Goal: Transaction & Acquisition: Download file/media

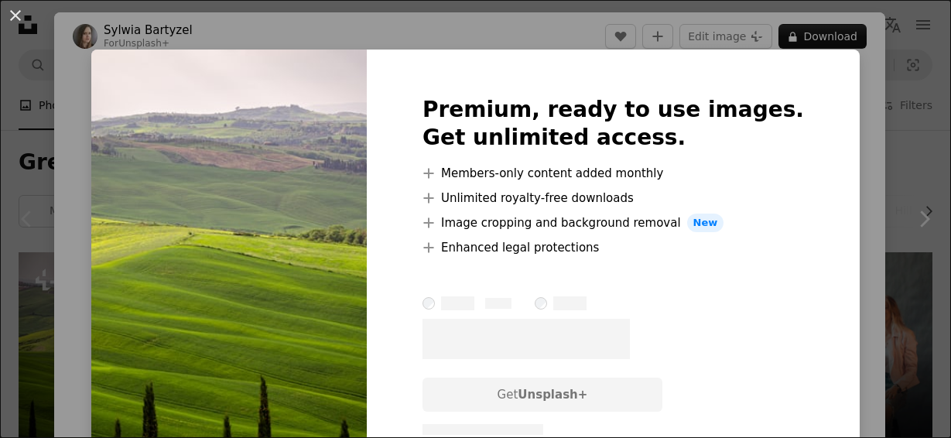
scroll to position [515, 0]
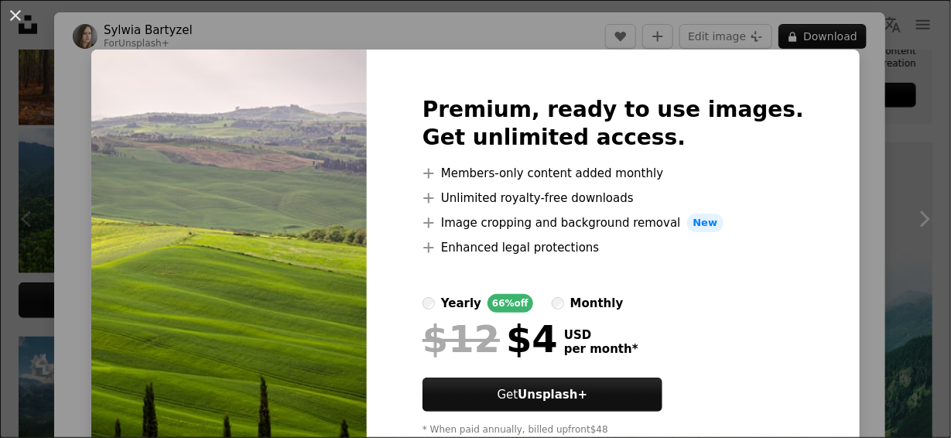
click at [309, 114] on img at bounding box center [228, 273] width 275 height 446
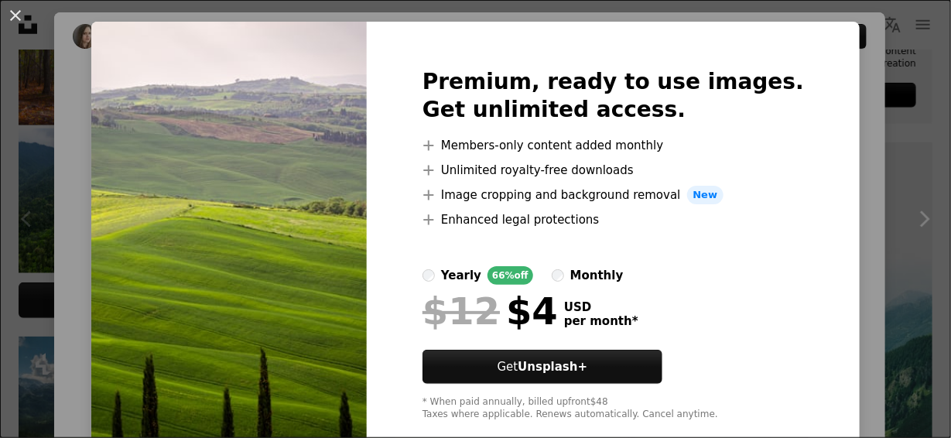
scroll to position [0, 0]
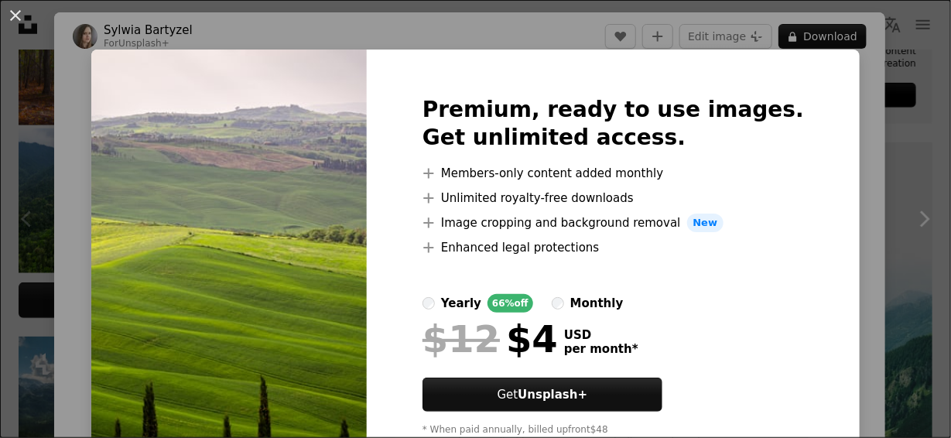
click at [339, 135] on img at bounding box center [228, 273] width 275 height 446
click at [63, 48] on div "An X shape Premium, ready to use images. Get unlimited access. A plus sign Memb…" at bounding box center [475, 219] width 951 height 438
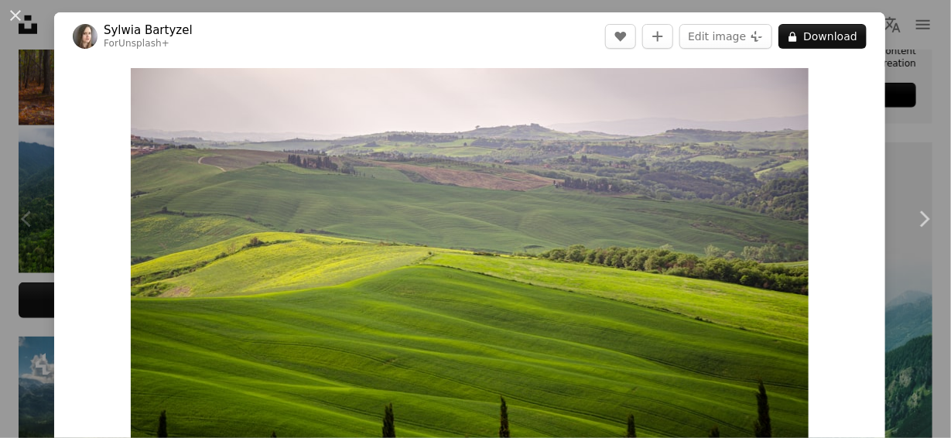
click at [78, 29] on img at bounding box center [85, 36] width 25 height 25
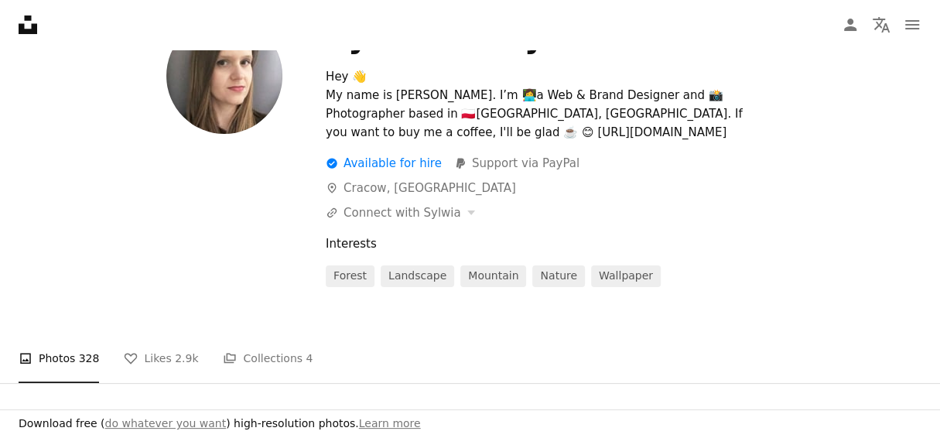
scroll to position [128, 0]
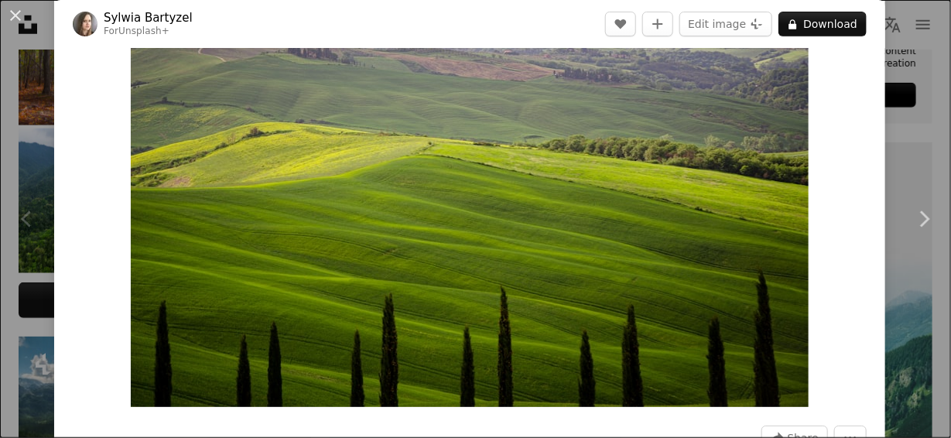
scroll to position [128, 0]
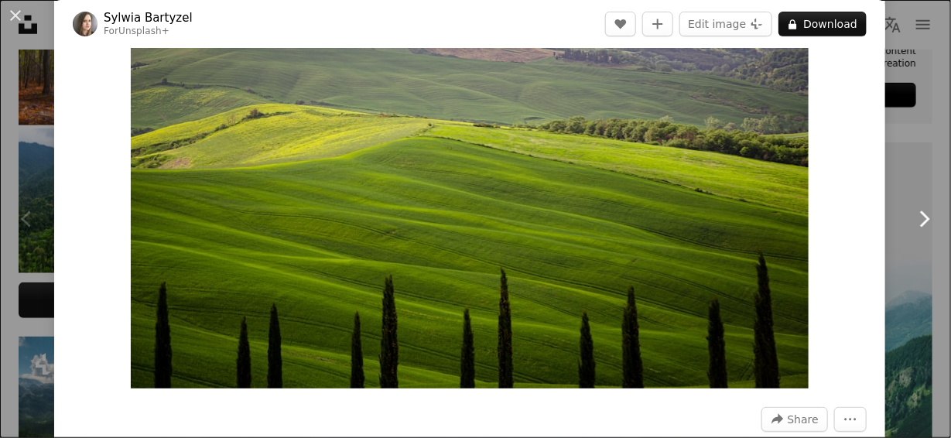
click at [920, 217] on icon at bounding box center [925, 218] width 10 height 16
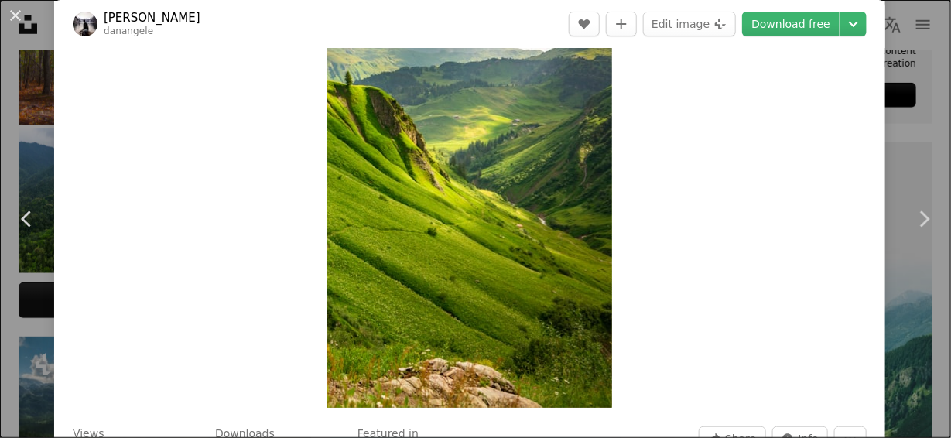
scroll to position [129, 0]
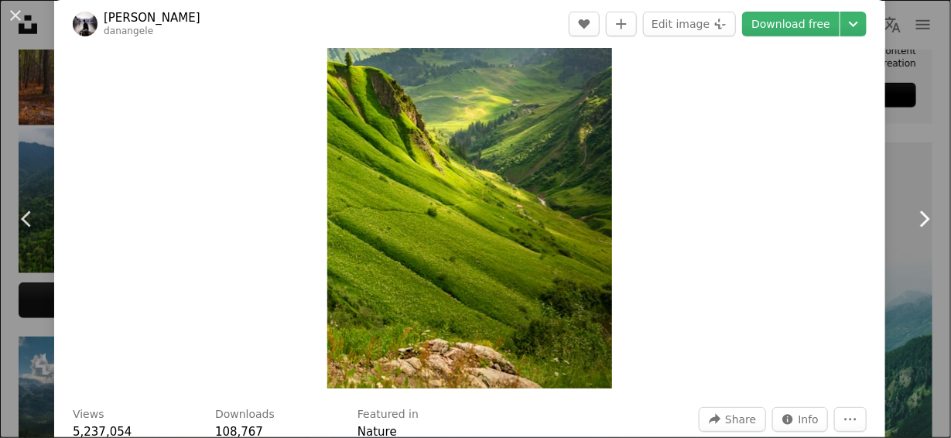
click at [920, 221] on icon at bounding box center [925, 218] width 10 height 16
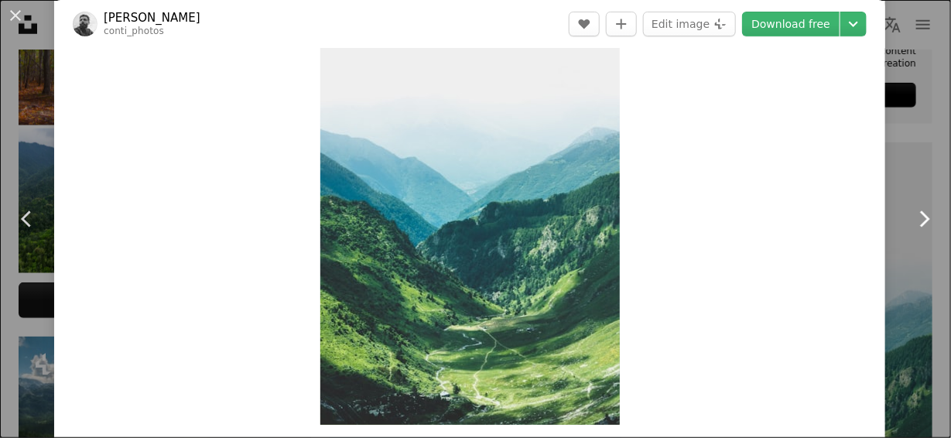
scroll to position [128, 0]
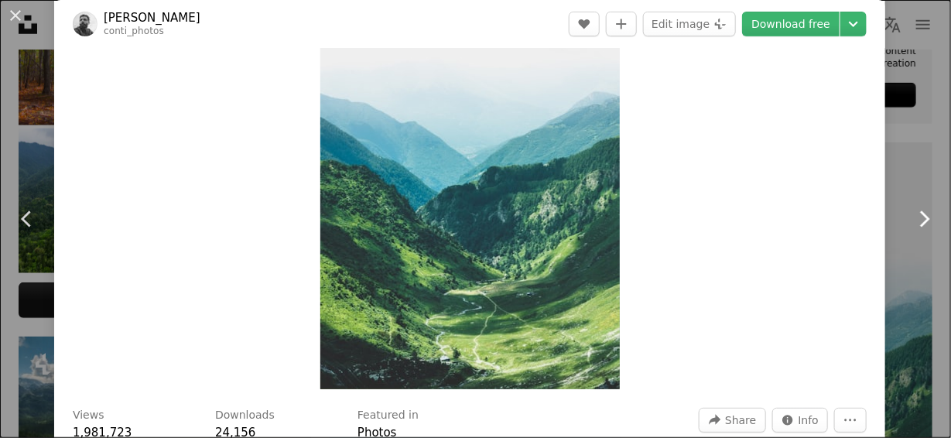
click at [897, 214] on link "Chevron right" at bounding box center [924, 219] width 54 height 149
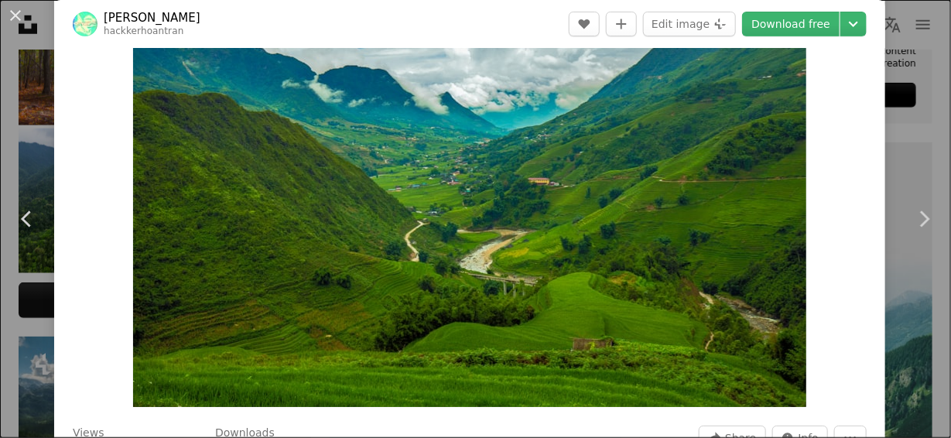
scroll to position [129, 0]
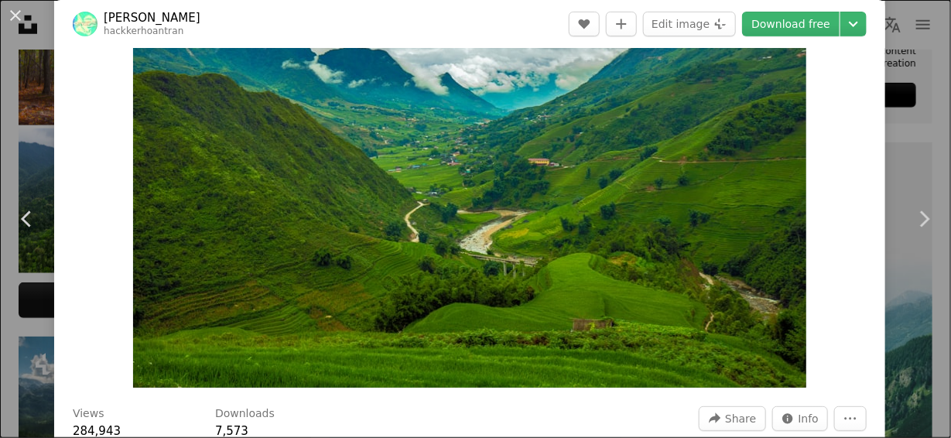
click at [504, 219] on img "Zoom in on this image" at bounding box center [469, 163] width 673 height 449
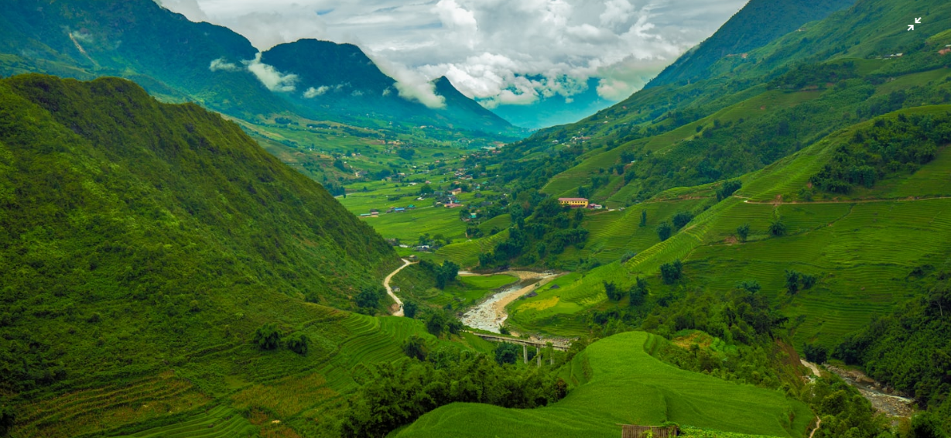
scroll to position [180, 0]
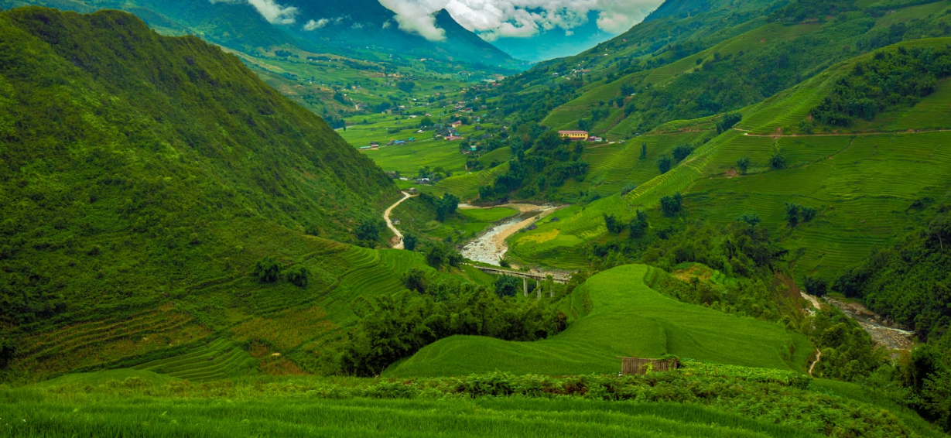
click at [315, 260] on img "Zoom out on this image" at bounding box center [475, 137] width 952 height 635
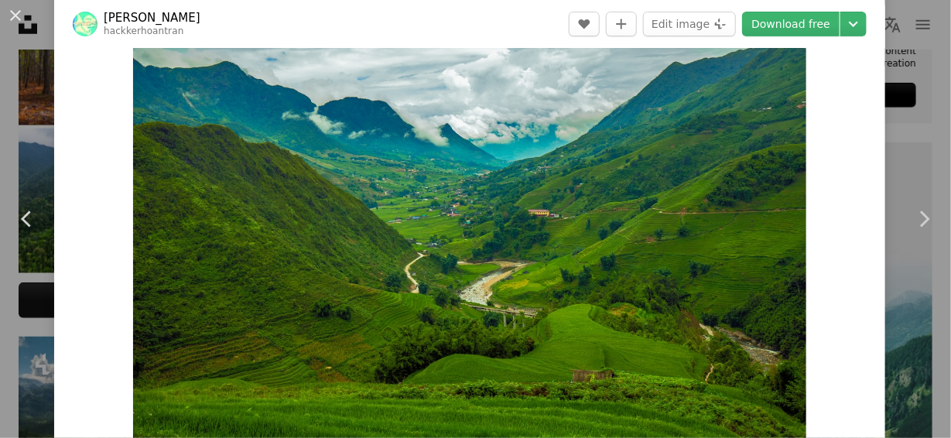
click at [273, 250] on img "Zoom in on this image" at bounding box center [469, 214] width 673 height 449
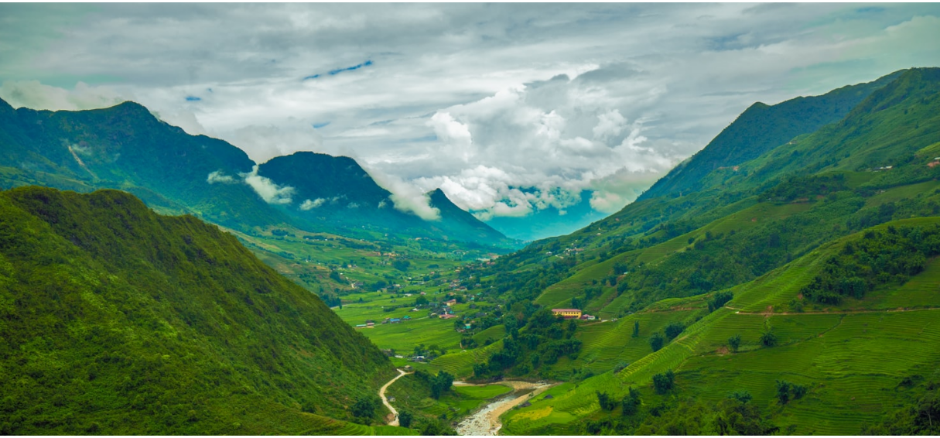
scroll to position [91, 0]
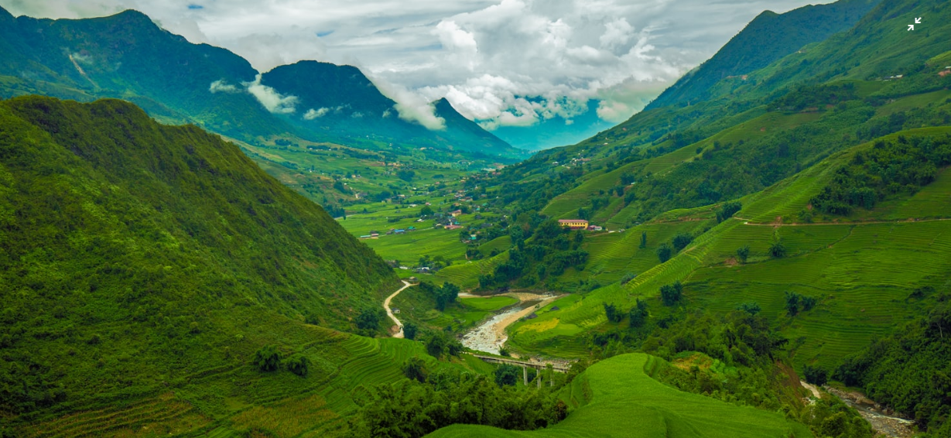
click at [273, 250] on img "Zoom out on this image" at bounding box center [475, 226] width 952 height 635
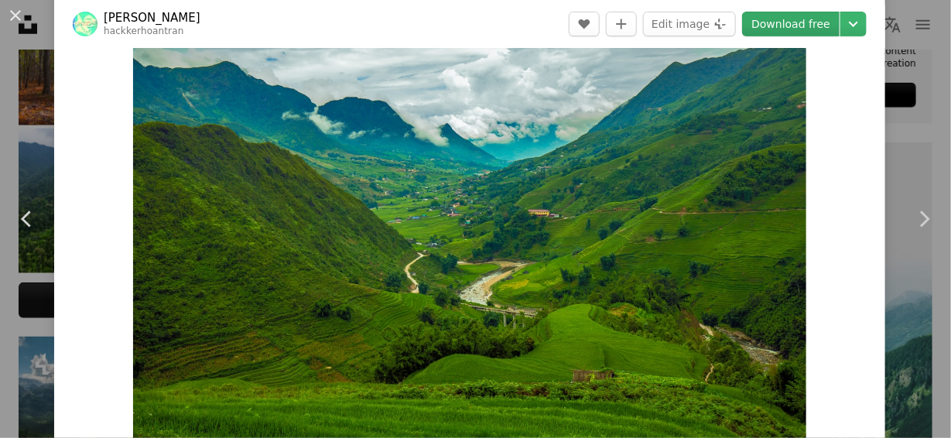
click at [775, 29] on link "Download free" at bounding box center [790, 24] width 97 height 25
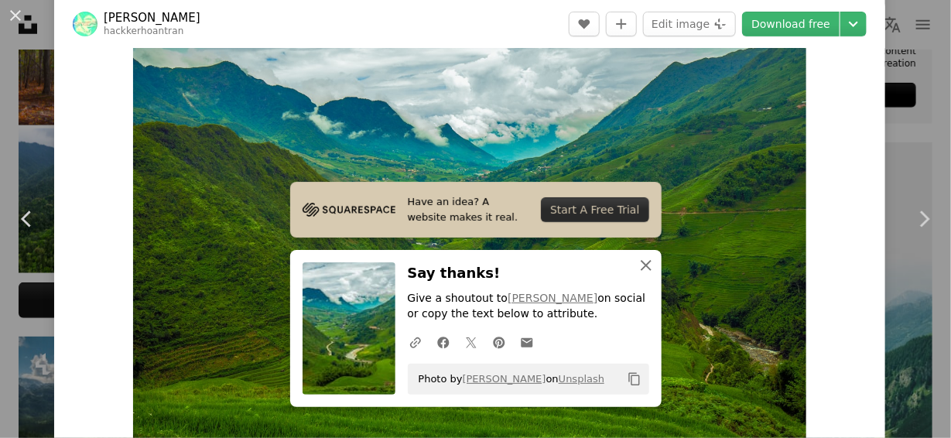
click at [637, 269] on icon "An X shape" at bounding box center [646, 265] width 19 height 19
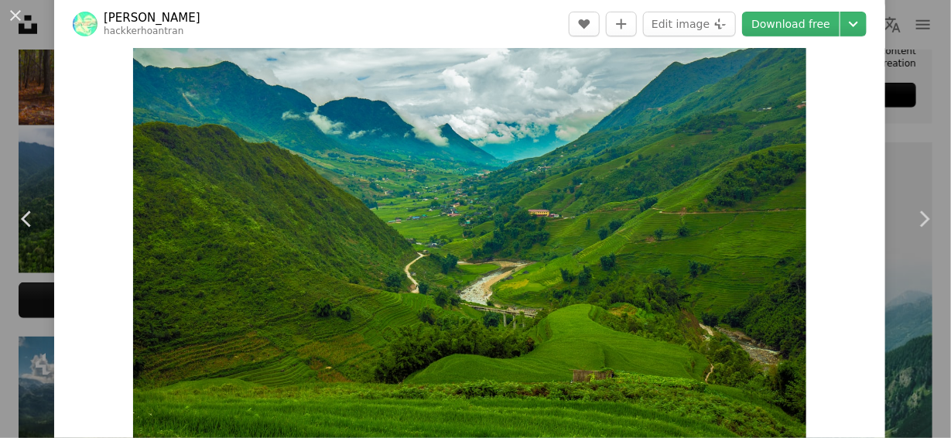
click at [8, 16] on button "An X shape" at bounding box center [15, 15] width 19 height 19
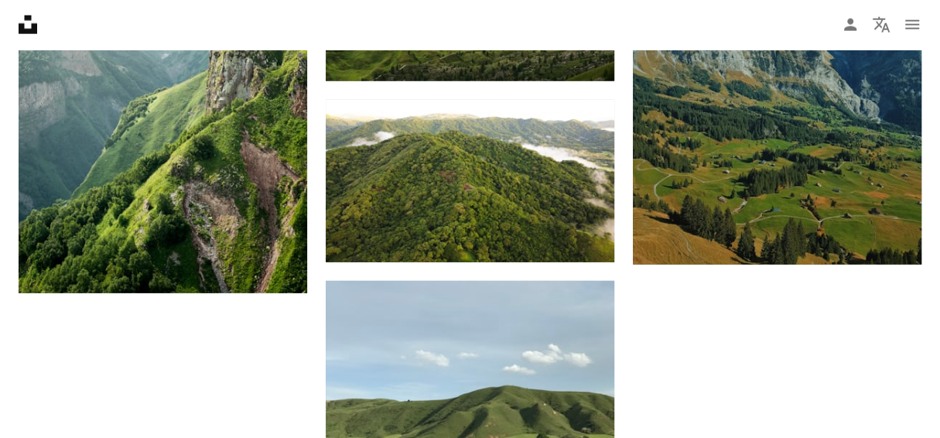
scroll to position [2321, 0]
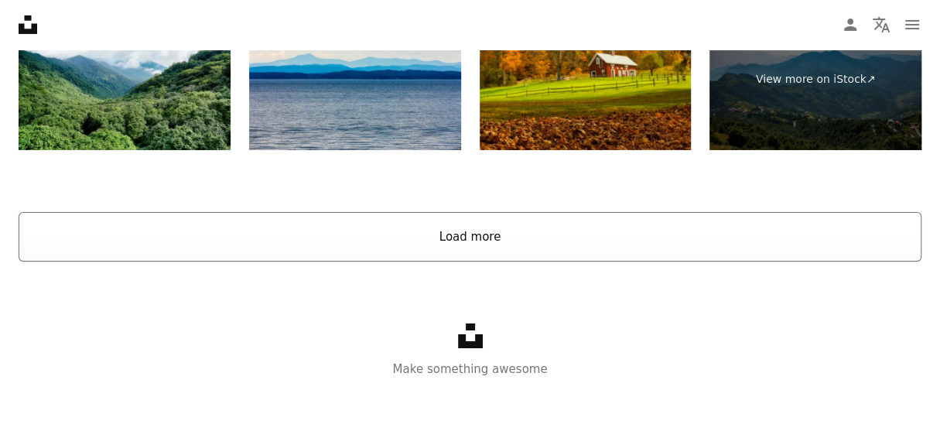
click at [456, 244] on button "Load more" at bounding box center [470, 237] width 903 height 50
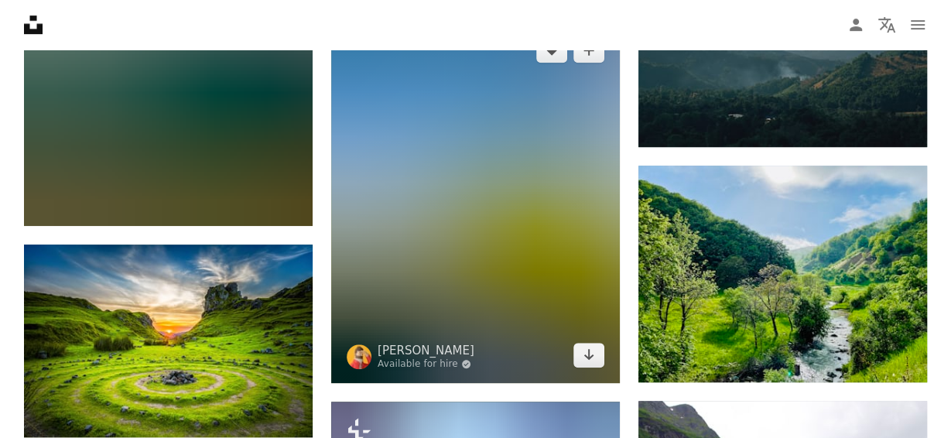
scroll to position [3924, 0]
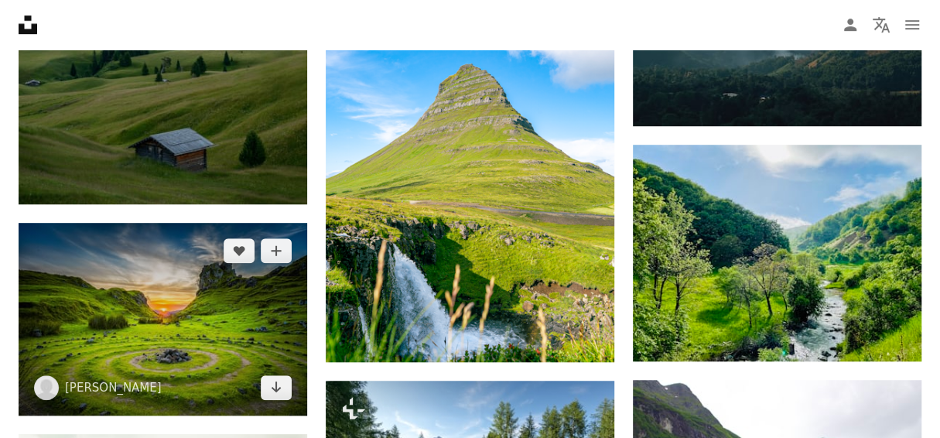
click at [277, 297] on img at bounding box center [163, 319] width 289 height 193
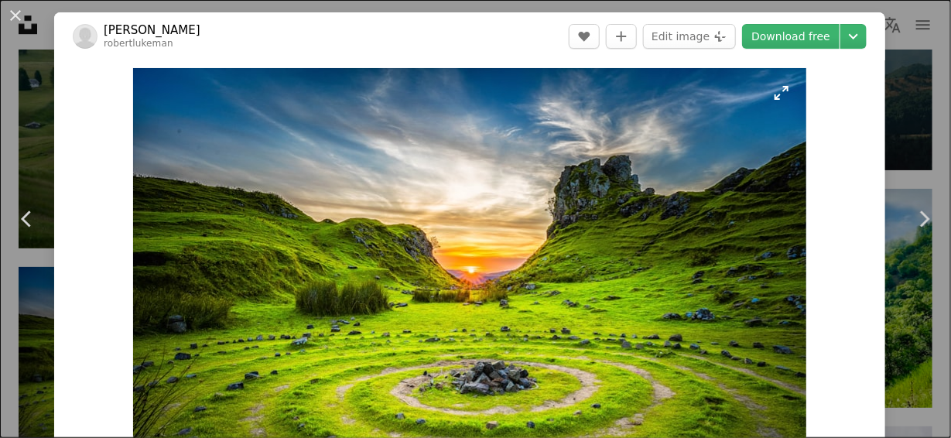
click at [497, 323] on img "Zoom in on this image" at bounding box center [469, 292] width 673 height 449
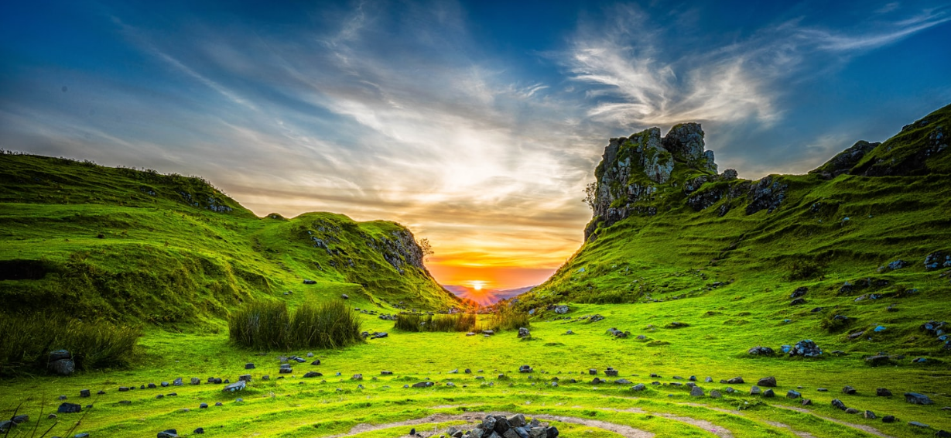
scroll to position [91, 0]
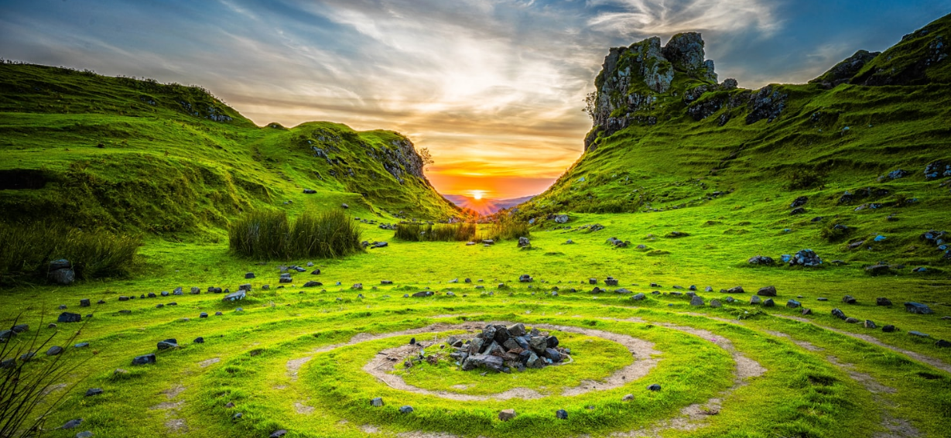
click at [902, 27] on img "Zoom out on this image" at bounding box center [475, 227] width 952 height 636
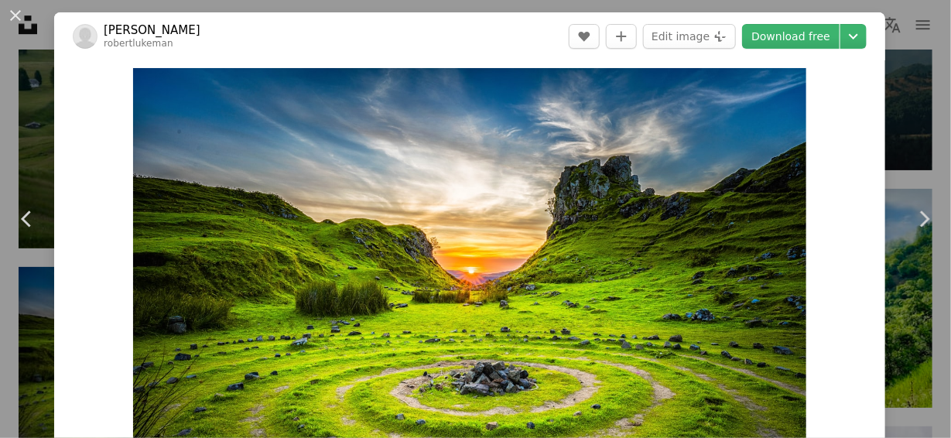
scroll to position [68, 0]
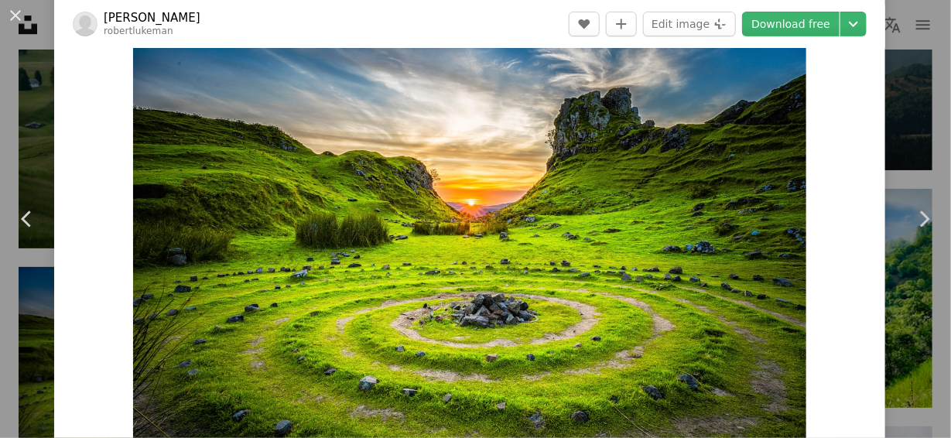
click at [236, 247] on img "Zoom in on this image" at bounding box center [469, 225] width 673 height 450
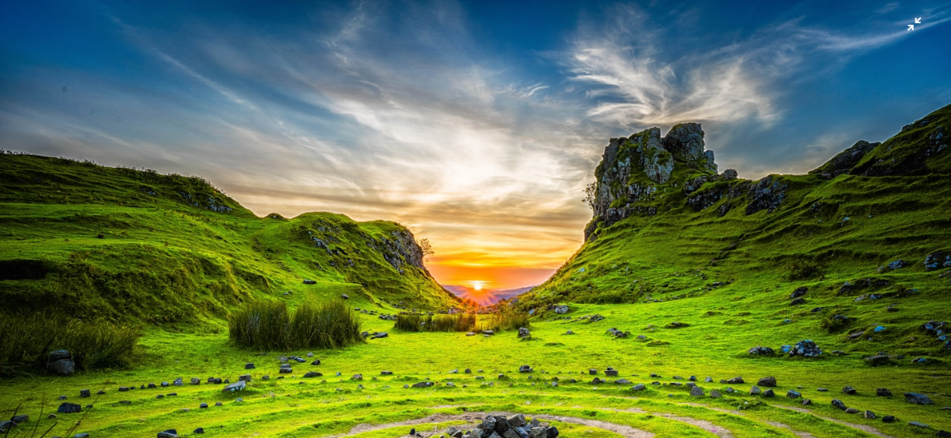
scroll to position [91, 0]
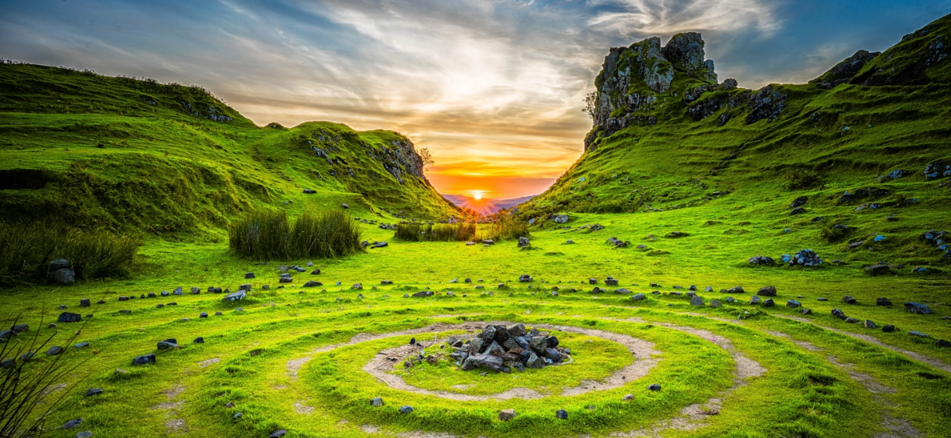
drag, startPoint x: 262, startPoint y: 286, endPoint x: 280, endPoint y: 281, distance: 18.4
click at [262, 286] on img "Zoom out on this image" at bounding box center [475, 227] width 952 height 636
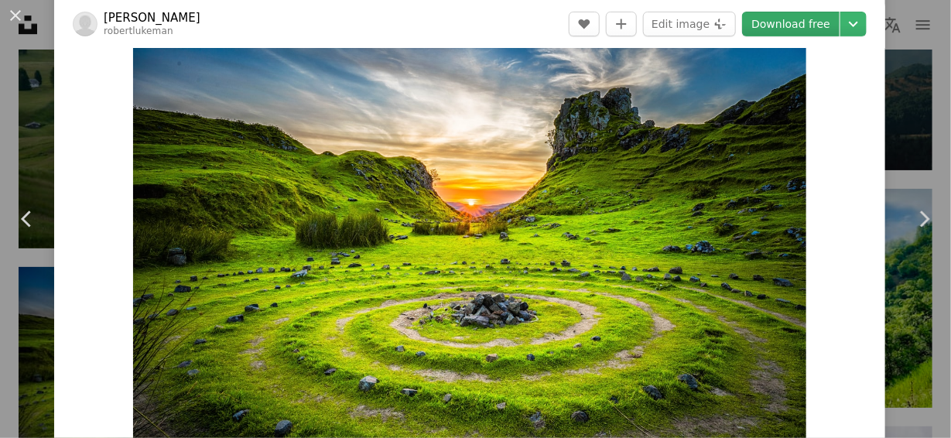
click at [771, 20] on link "Download free" at bounding box center [790, 24] width 97 height 25
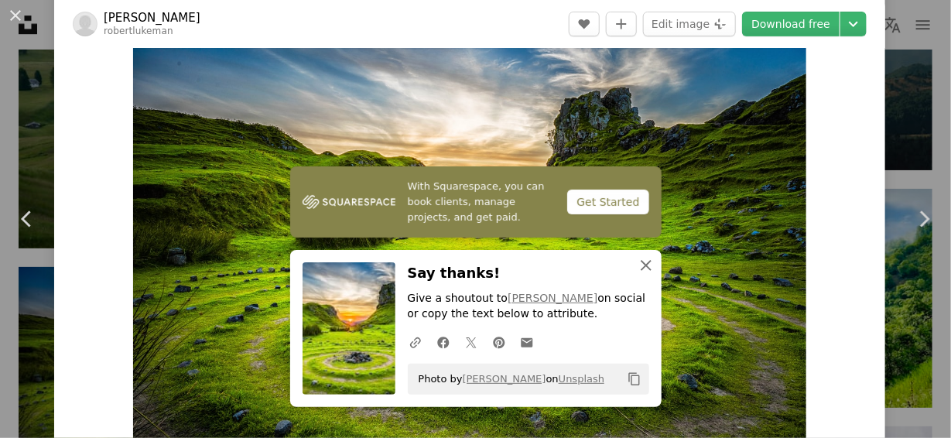
click at [645, 269] on icon "An X shape" at bounding box center [646, 265] width 19 height 19
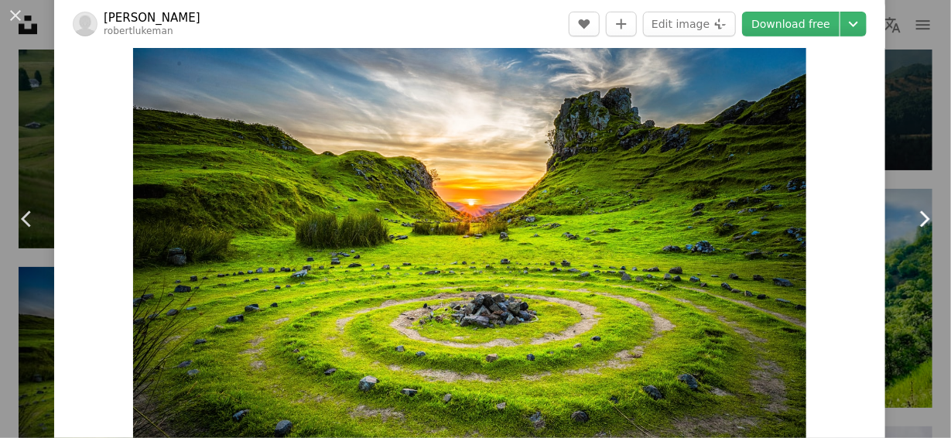
click at [897, 271] on link "Chevron right" at bounding box center [924, 219] width 54 height 149
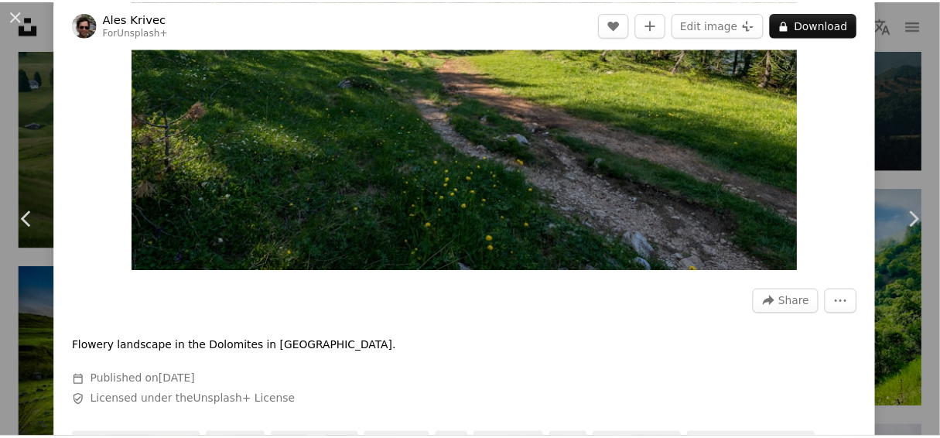
scroll to position [258, 0]
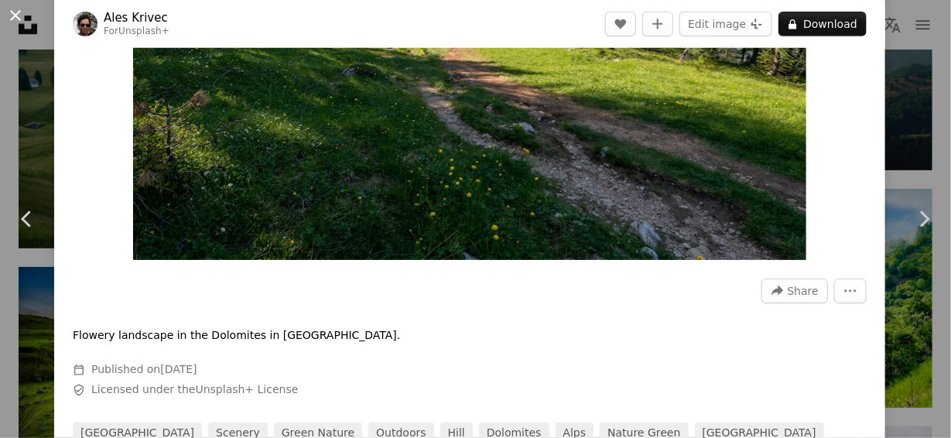
click at [15, 9] on button "An X shape" at bounding box center [15, 15] width 19 height 19
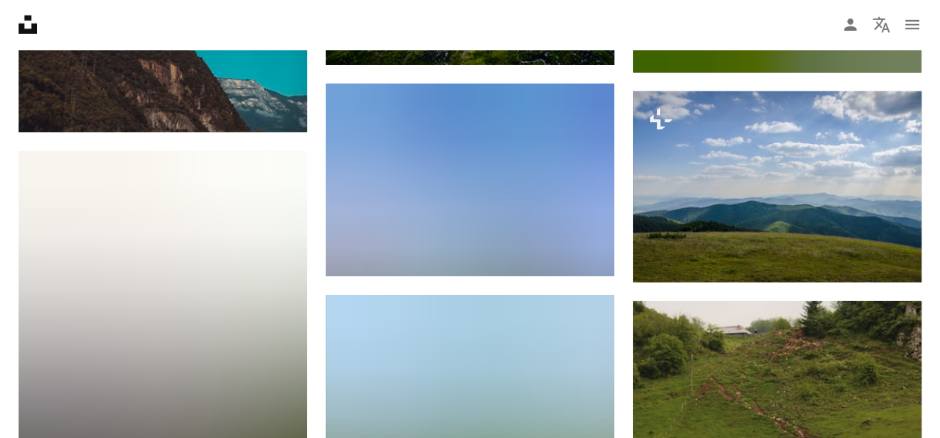
scroll to position [20043, 0]
